Goal: Task Accomplishment & Management: Manage account settings

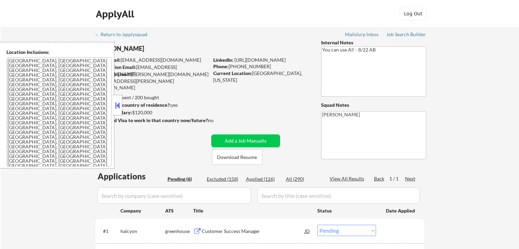
select select ""pending""
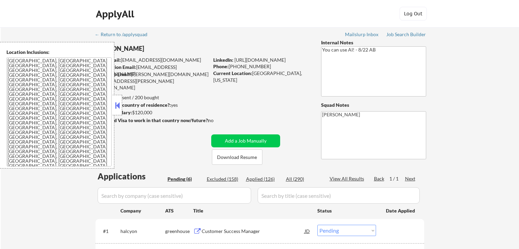
select select ""pending""
click at [118, 107] on button at bounding box center [118, 105] width 8 height 10
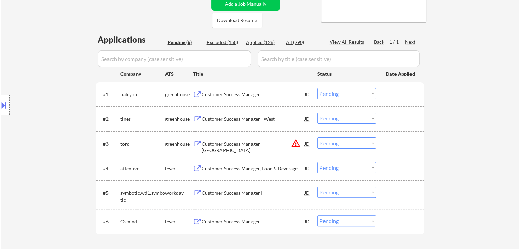
scroll to position [137, 0]
click at [220, 92] on div "Customer Success Manager" at bounding box center [253, 94] width 103 height 7
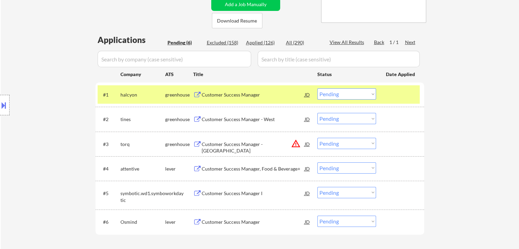
click at [219, 120] on div "Customer Success Manager - West" at bounding box center [253, 119] width 103 height 7
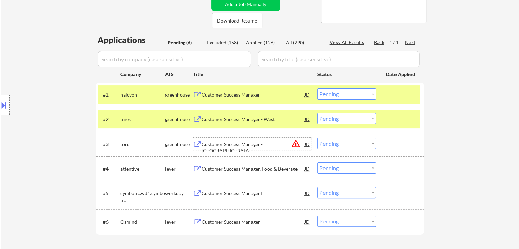
click at [221, 144] on div "Customer Success Manager - [GEOGRAPHIC_DATA]" at bounding box center [253, 147] width 103 height 13
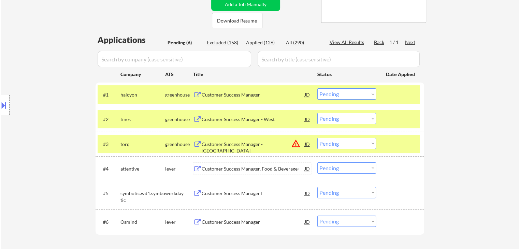
drag, startPoint x: 242, startPoint y: 172, endPoint x: 240, endPoint y: 178, distance: 6.5
click at [242, 172] on div "Customer Success Manager, Food & Beverage+" at bounding box center [253, 169] width 103 height 7
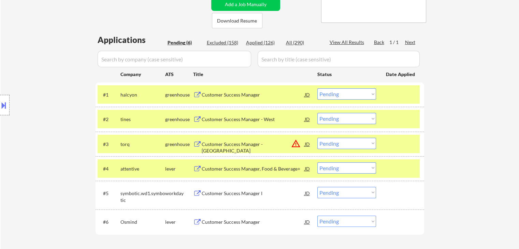
click at [232, 195] on div "Customer Success Manager I" at bounding box center [253, 193] width 103 height 7
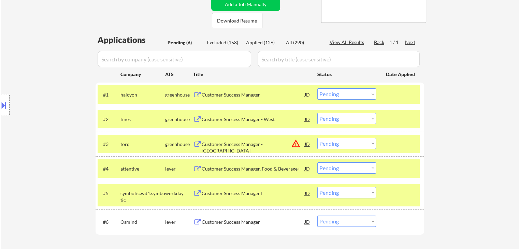
click at [233, 222] on div "Customer Success Manager" at bounding box center [253, 222] width 103 height 7
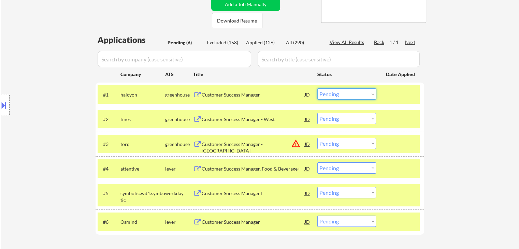
click at [339, 93] on select "Choose an option... Pending Applied Excluded (Questions) Excluded (Expired) Exc…" at bounding box center [347, 93] width 59 height 11
click at [318, 88] on select "Choose an option... Pending Applied Excluded (Questions) Excluded (Expired) Exc…" at bounding box center [347, 93] width 59 height 11
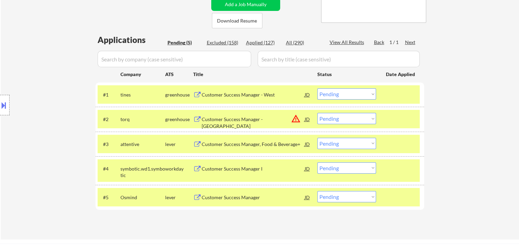
click at [348, 95] on select "Choose an option... Pending Applied Excluded (Questions) Excluded (Expired) Exc…" at bounding box center [347, 93] width 59 height 11
click at [318, 88] on select "Choose an option... Pending Applied Excluded (Questions) Excluded (Expired) Exc…" at bounding box center [347, 93] width 59 height 11
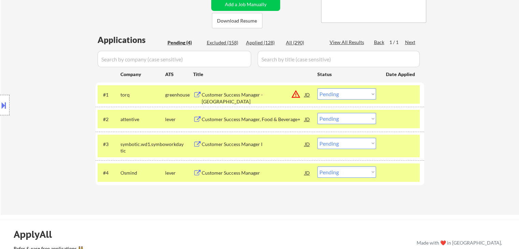
click at [358, 93] on select "Choose an option... Pending Applied Excluded (Questions) Excluded (Expired) Exc…" at bounding box center [347, 93] width 59 height 11
click at [318, 88] on select "Choose an option... Pending Applied Excluded (Questions) Excluded (Expired) Exc…" at bounding box center [347, 93] width 59 height 11
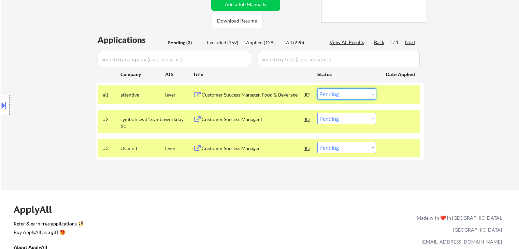
click at [336, 94] on select "Choose an option... Pending Applied Excluded (Questions) Excluded (Expired) Exc…" at bounding box center [347, 93] width 59 height 11
click at [318, 88] on select "Choose an option... Pending Applied Excluded (Questions) Excluded (Expired) Exc…" at bounding box center [347, 93] width 59 height 11
select select ""pending""
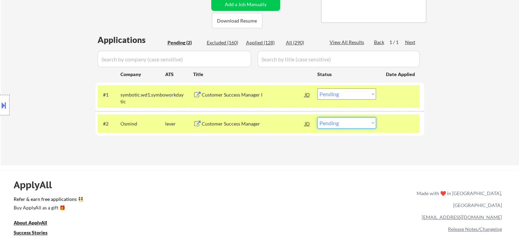
click at [335, 123] on select "Choose an option... Pending Applied Excluded (Questions) Excluded (Expired) Exc…" at bounding box center [347, 122] width 59 height 11
select select ""excluded""
click at [318, 117] on select "Choose an option... Pending Applied Excluded (Questions) Excluded (Expired) Exc…" at bounding box center [347, 122] width 59 height 11
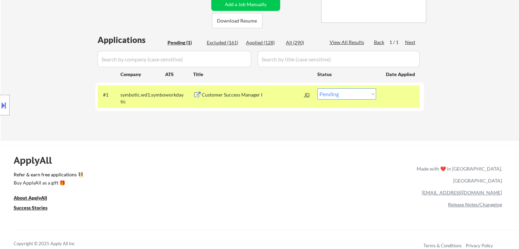
click at [336, 92] on select "Choose an option... Pending Applied Excluded (Questions) Excluded (Expired) Exc…" at bounding box center [347, 93] width 59 height 11
click at [318, 88] on select "Choose an option... Pending Applied Excluded (Questions) Excluded (Expired) Exc…" at bounding box center [347, 93] width 59 height 11
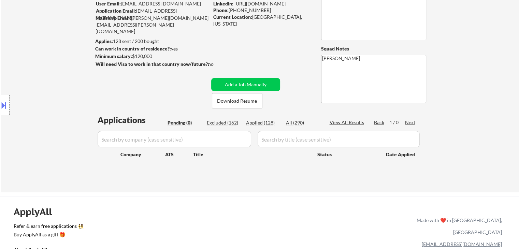
scroll to position [68, 0]
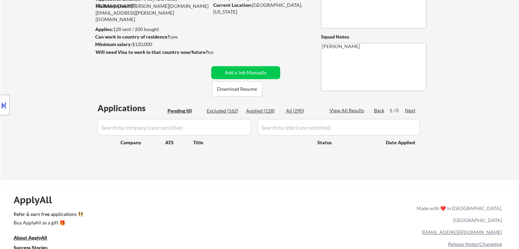
click at [258, 110] on div "Applied (128)" at bounding box center [263, 111] width 34 height 7
select select ""applied""
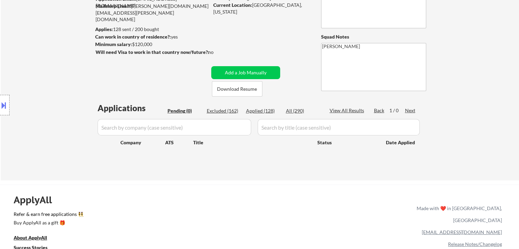
select select ""applied""
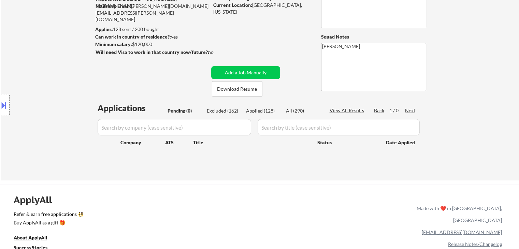
select select ""applied""
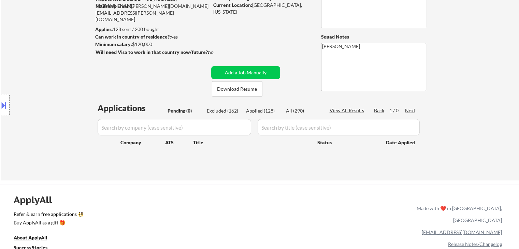
select select ""applied""
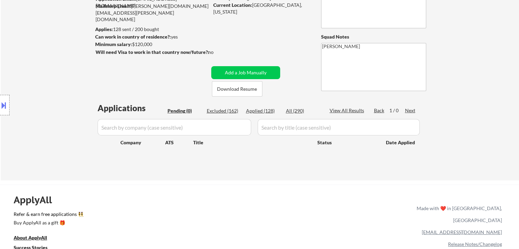
select select ""applied""
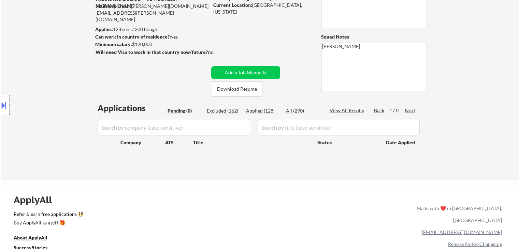
select select ""applied""
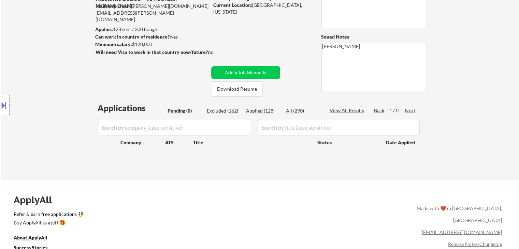
select select ""applied""
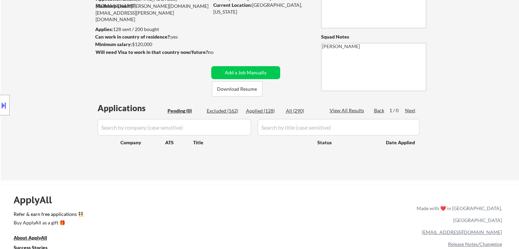
select select ""applied""
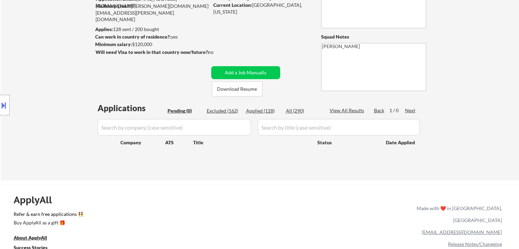
select select ""applied""
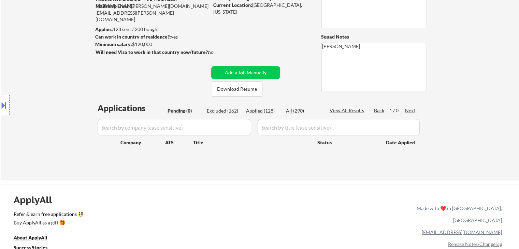
select select ""applied""
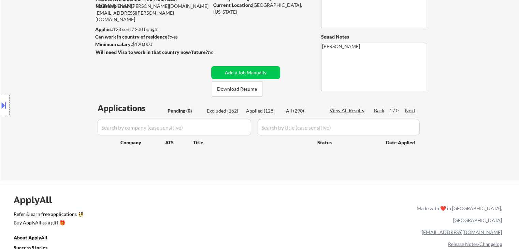
select select ""applied""
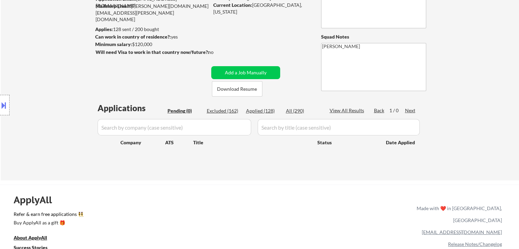
select select ""applied""
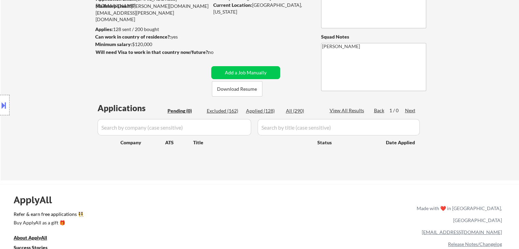
select select ""applied""
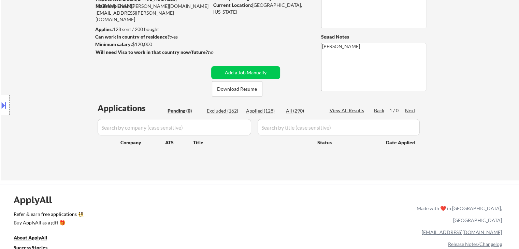
select select ""applied""
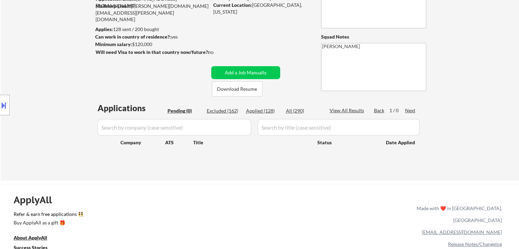
select select ""applied""
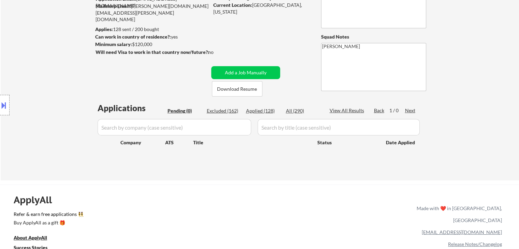
select select ""applied""
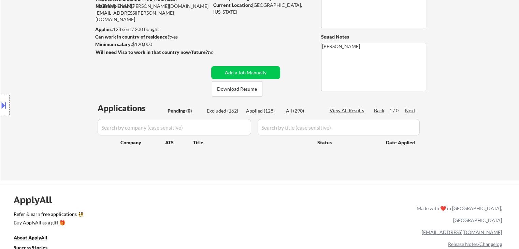
select select ""applied""
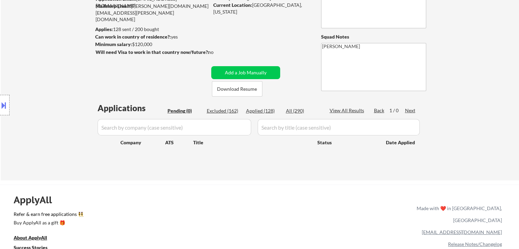
select select ""applied""
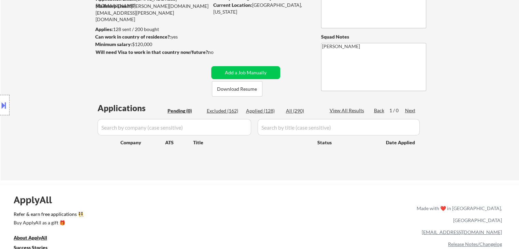
select select ""applied""
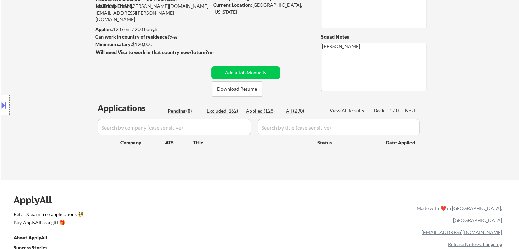
select select ""applied""
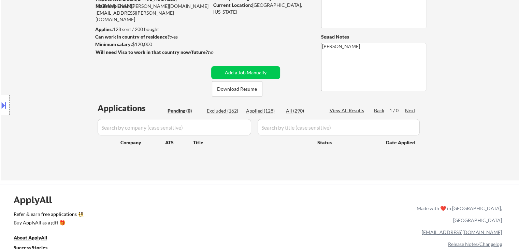
select select ""applied""
